Goal: Find specific page/section: Find specific page/section

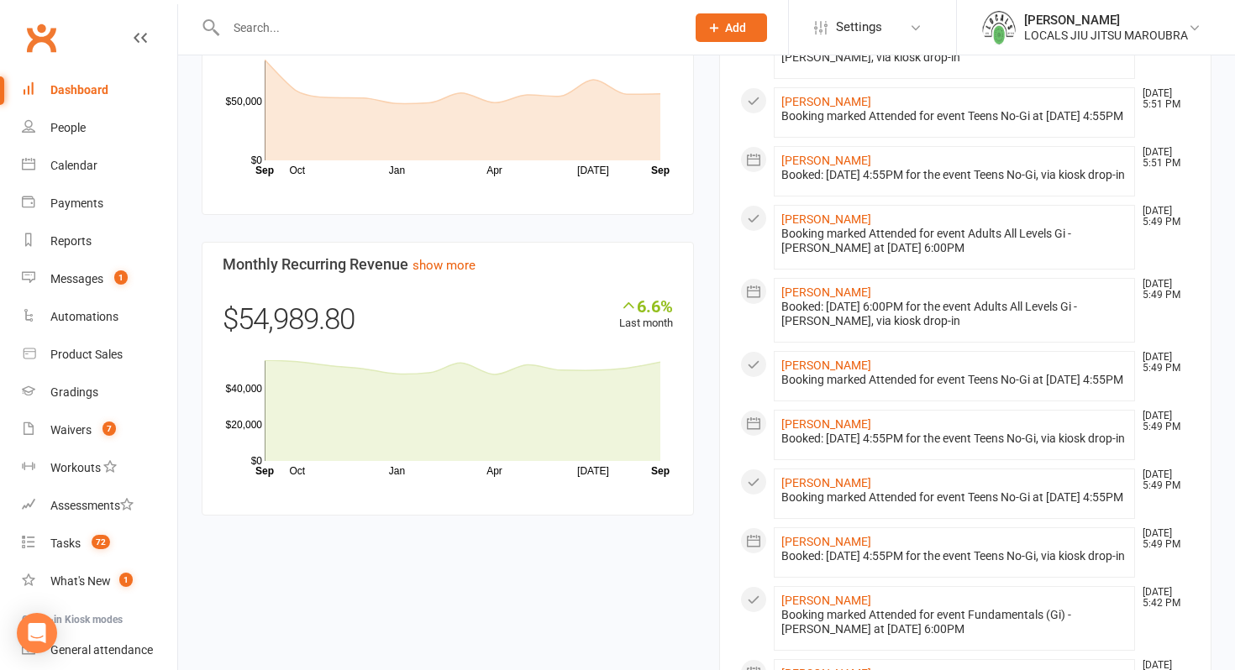
scroll to position [861, 0]
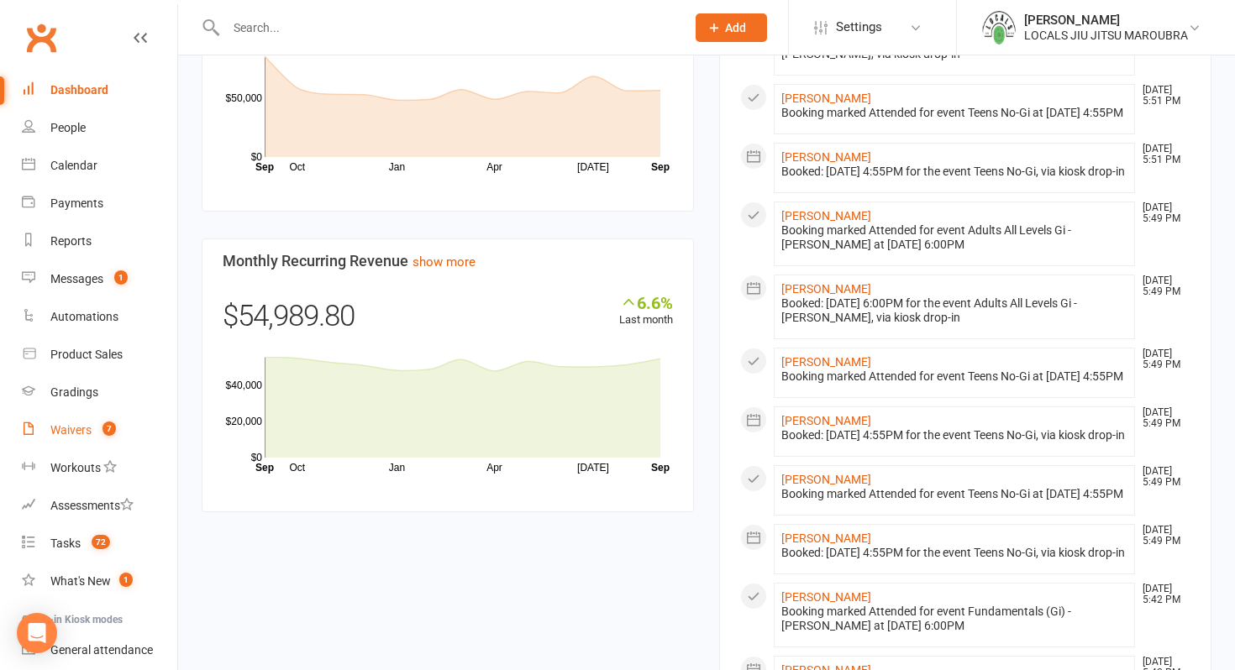
click at [94, 421] on link "Waivers 7" at bounding box center [99, 431] width 155 height 38
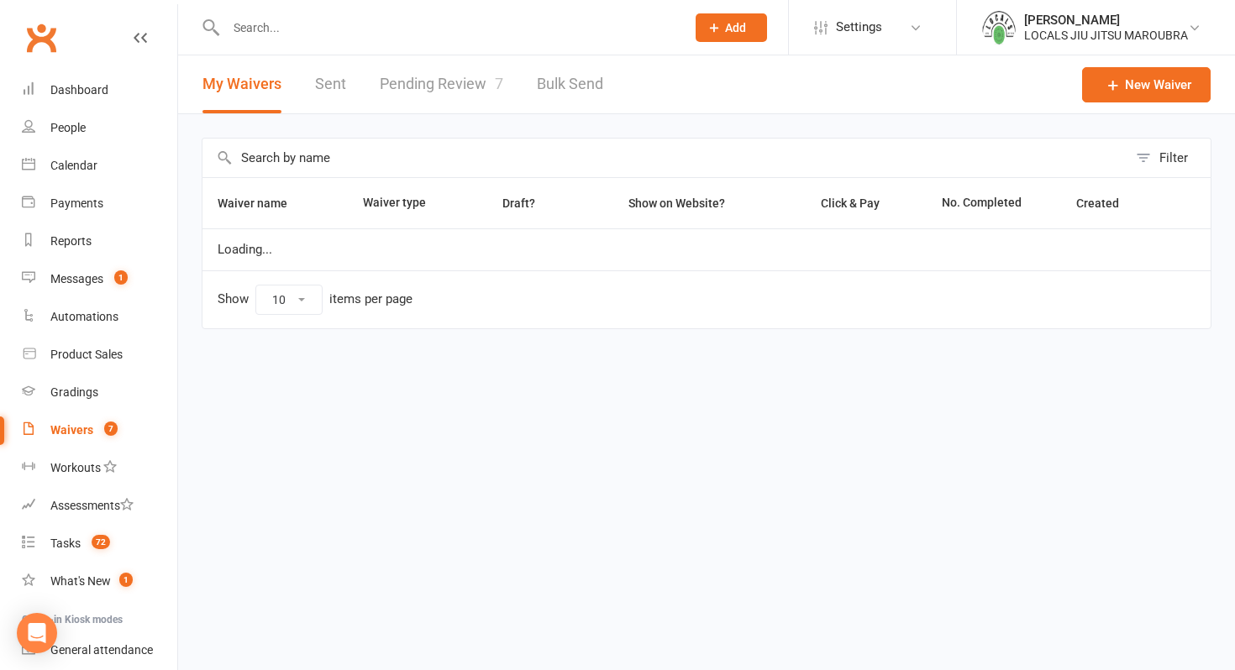
select select "100"
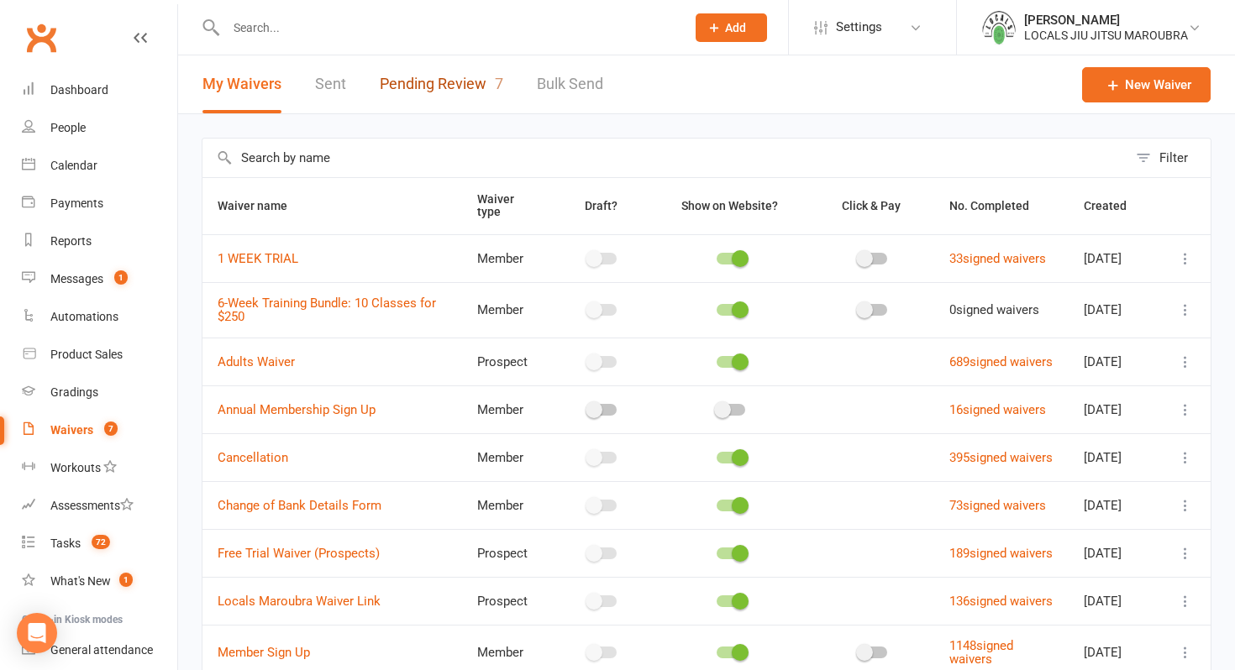
click at [449, 89] on link "Pending Review 7" at bounding box center [441, 84] width 123 height 58
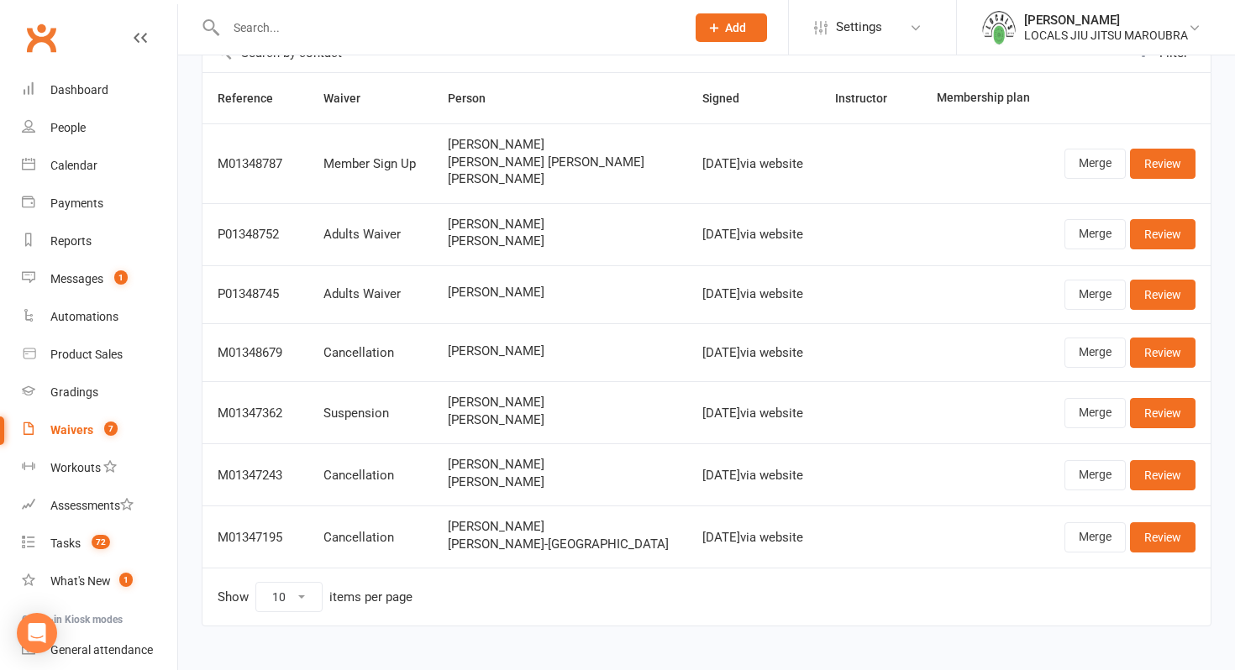
scroll to position [133, 0]
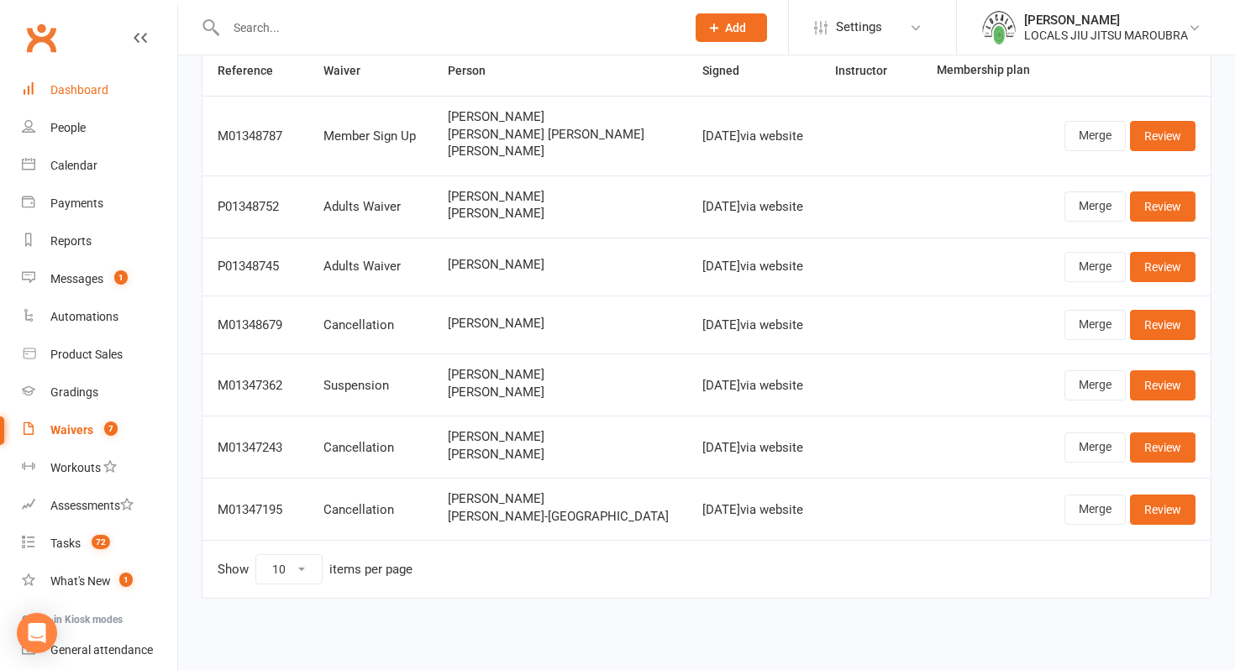
click at [72, 81] on link "Dashboard" at bounding box center [99, 90] width 155 height 38
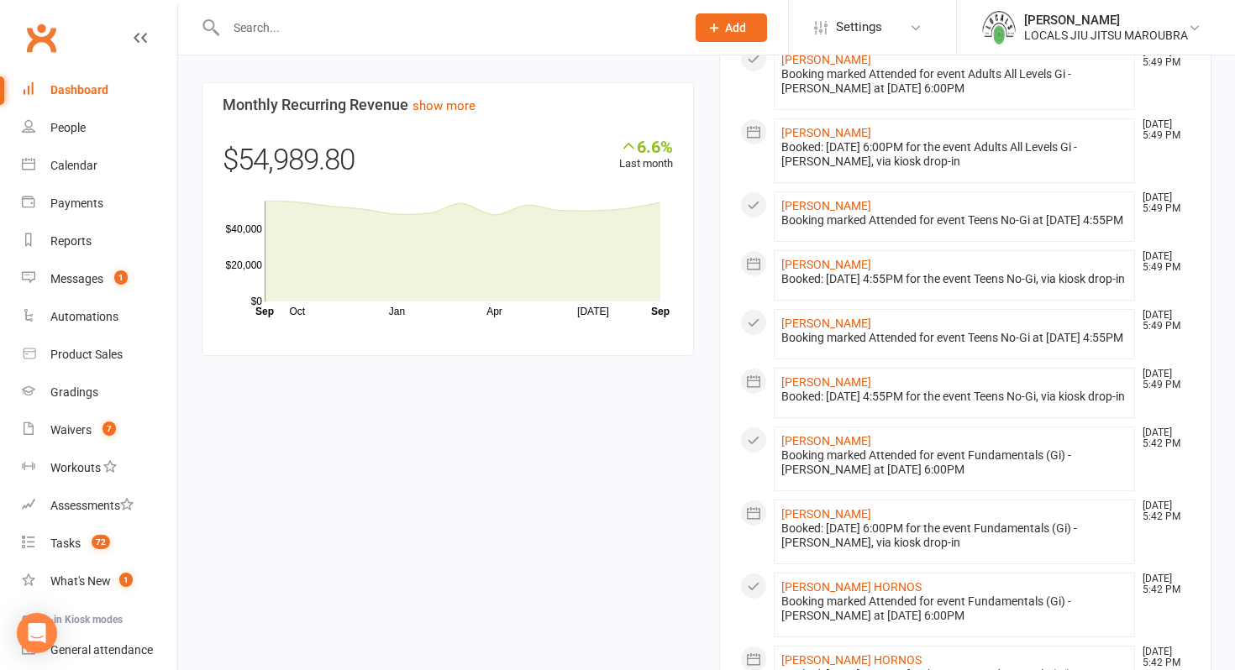
scroll to position [1018, 0]
